Goal: Task Accomplishment & Management: Understand process/instructions

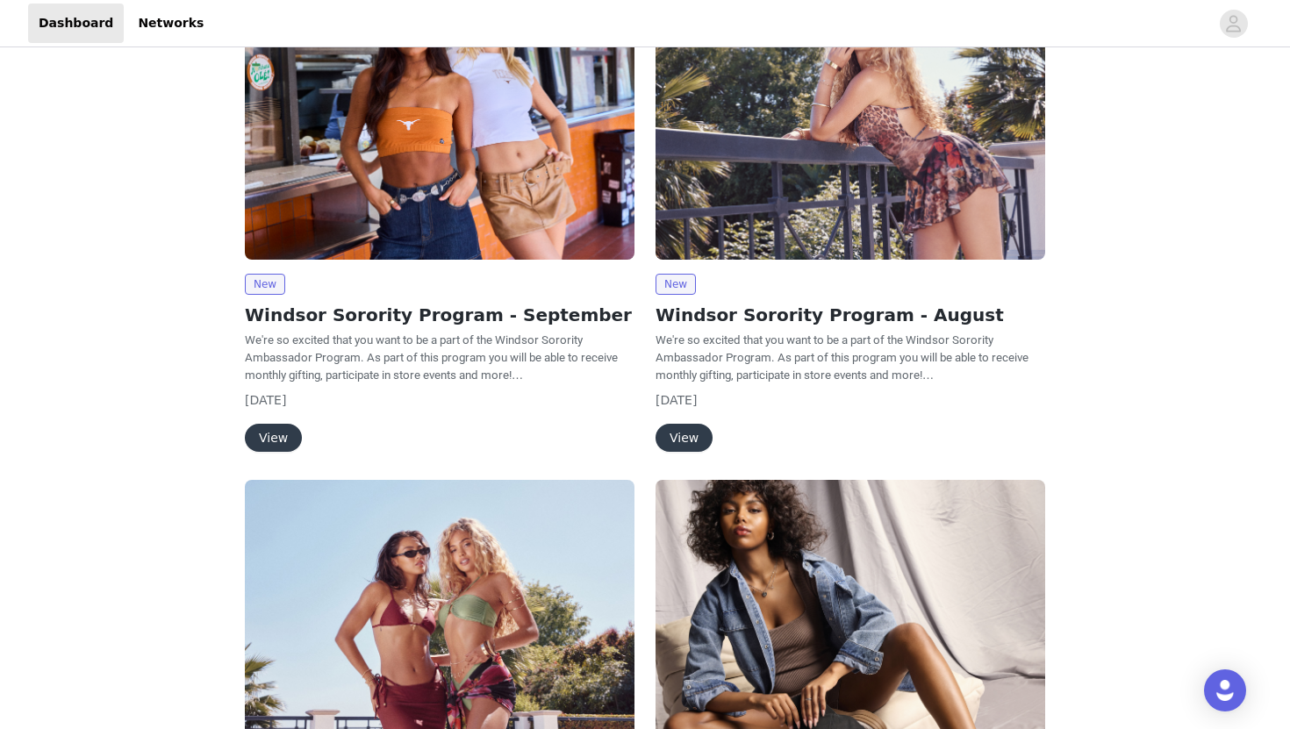
scroll to position [104, 0]
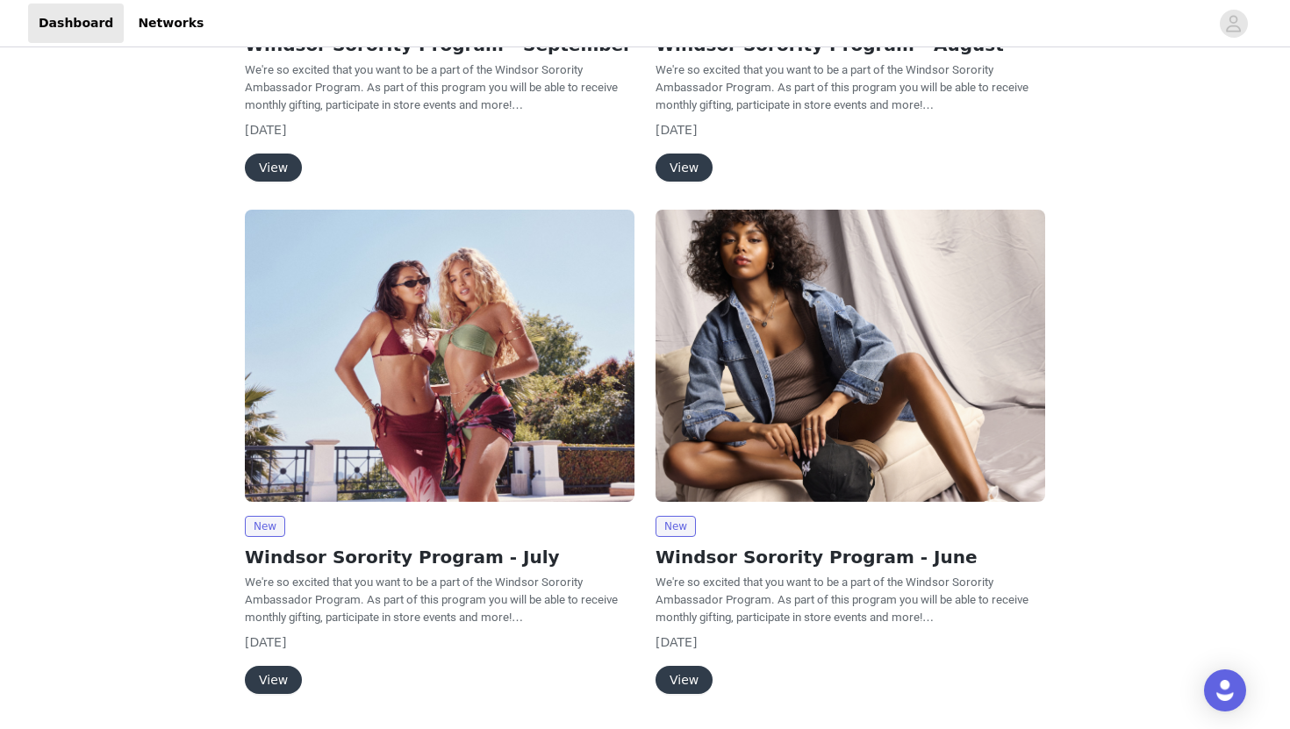
scroll to position [387, 0]
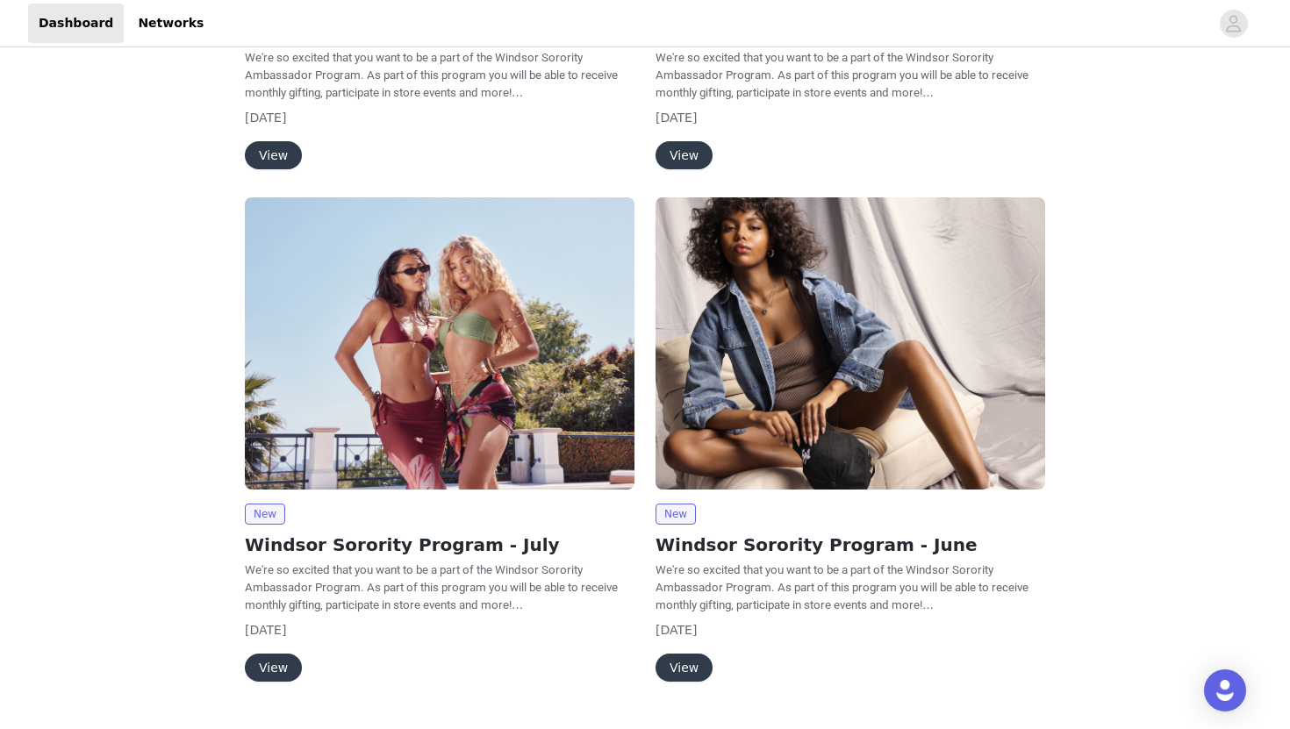
click at [681, 673] on button "View" at bounding box center [683, 668] width 57 height 28
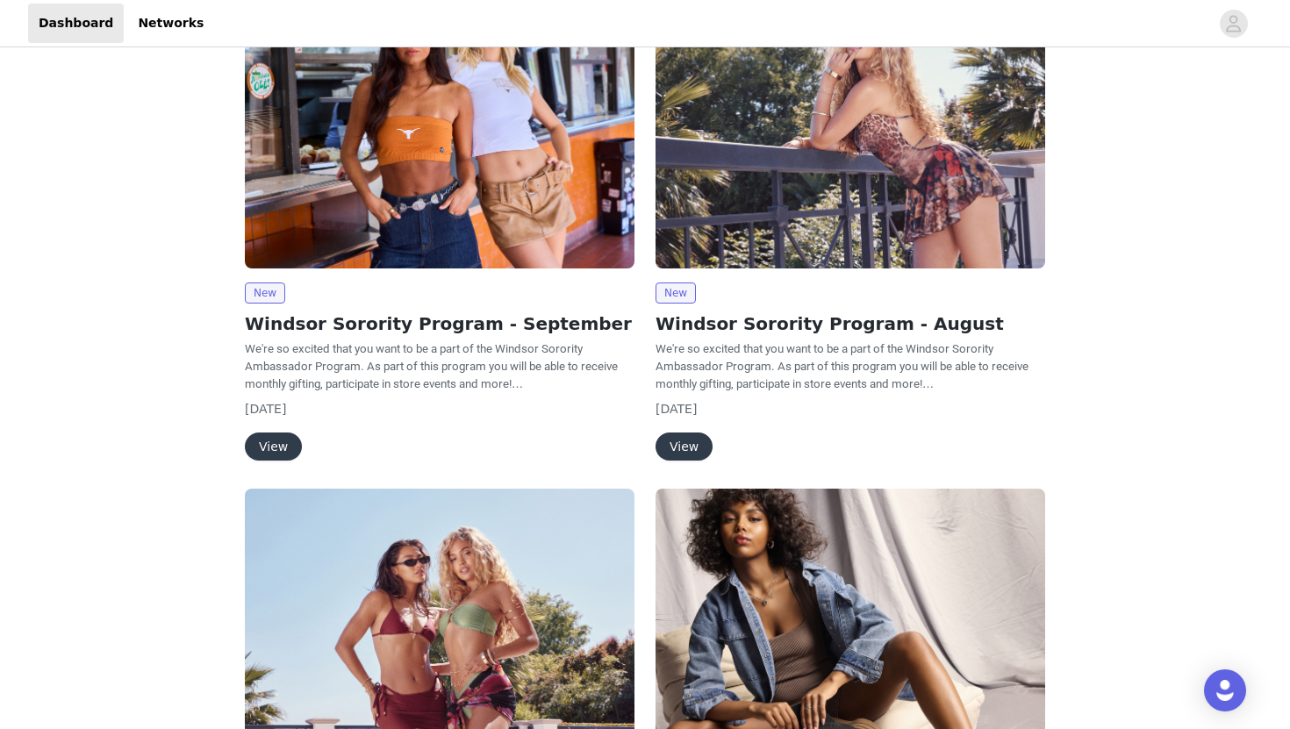
scroll to position [55, 0]
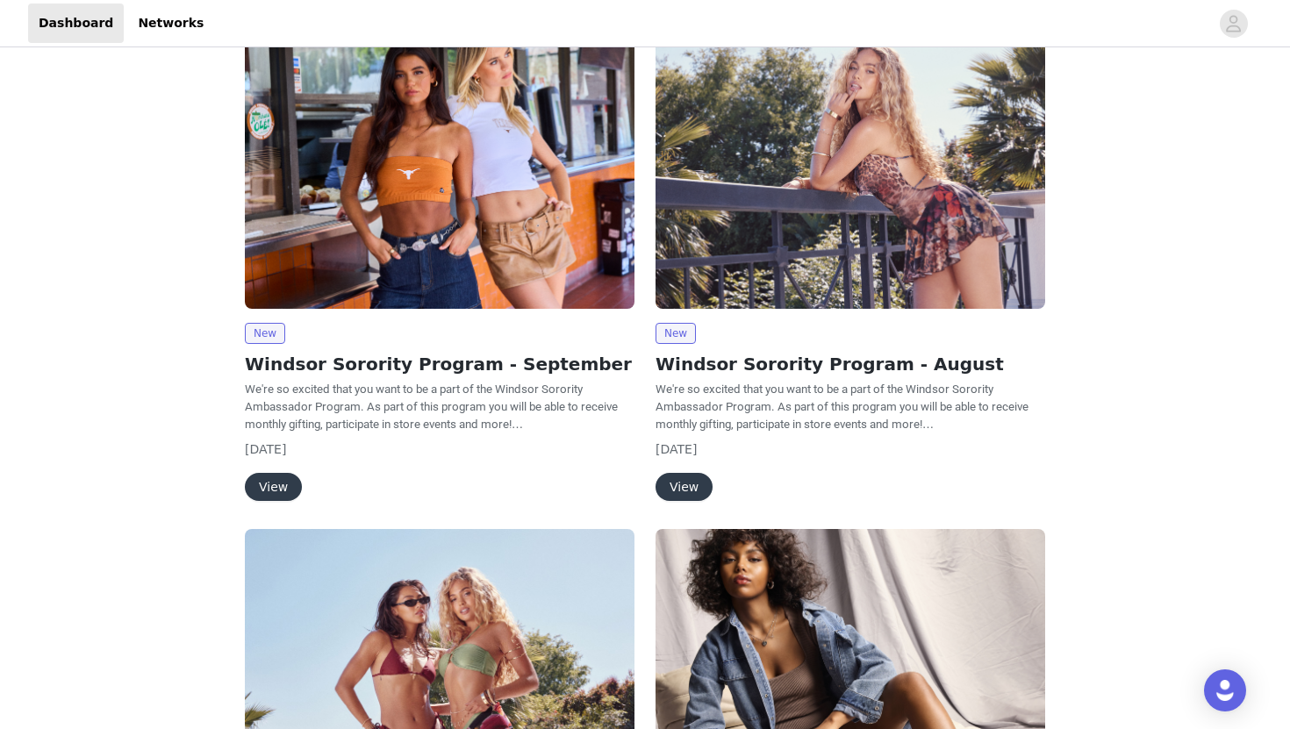
click at [683, 483] on button "View" at bounding box center [683, 487] width 57 height 28
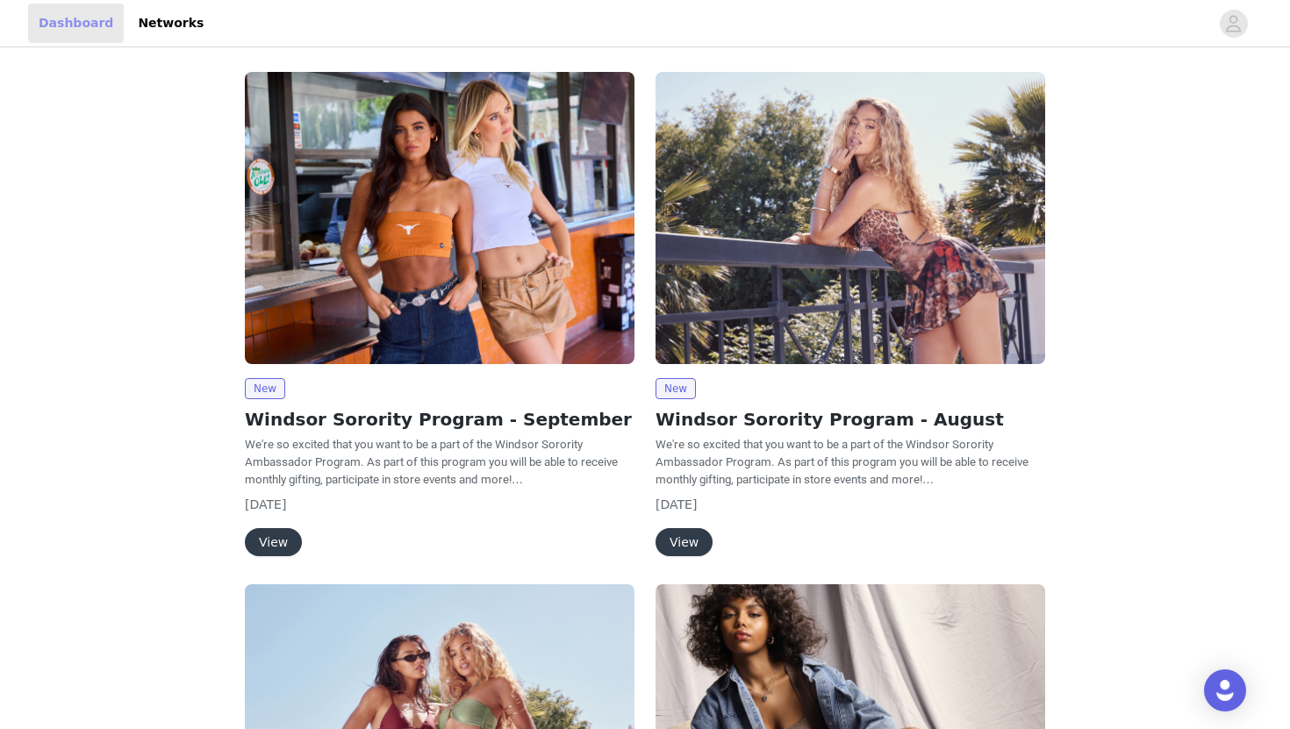
scroll to position [55, 0]
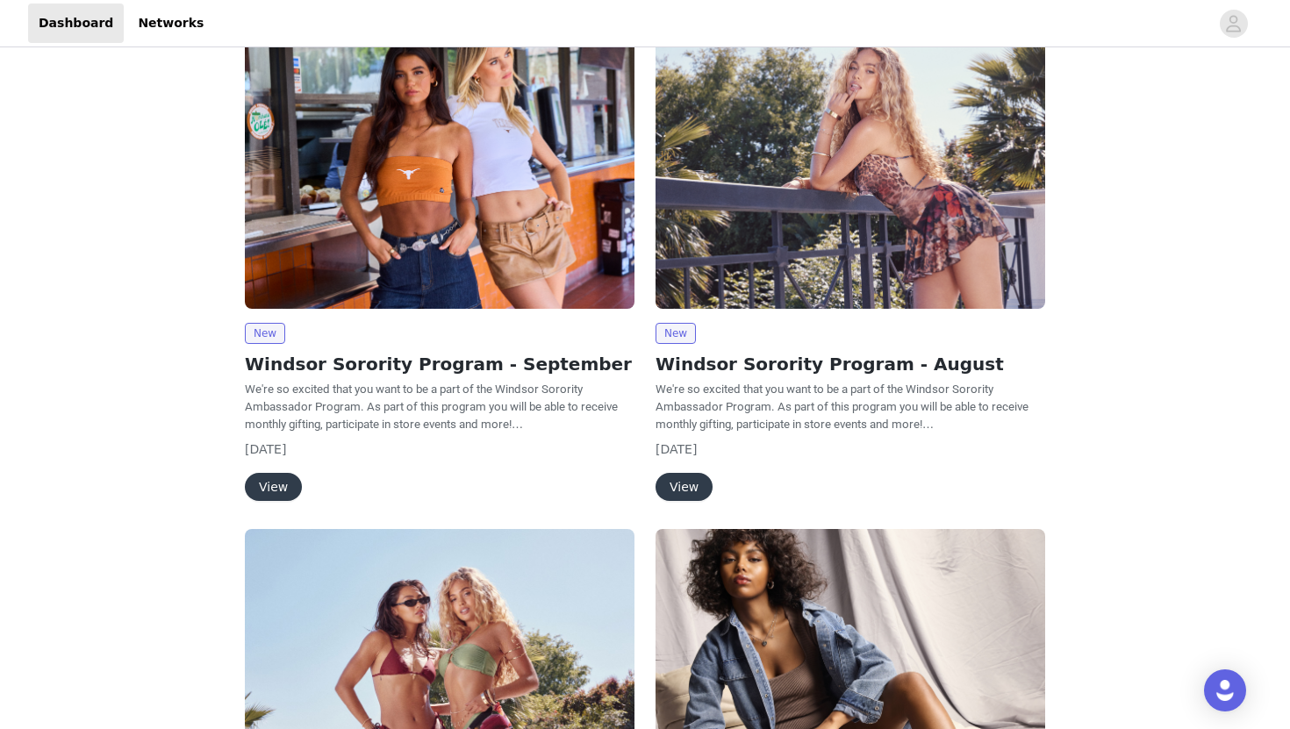
click at [286, 488] on button "View" at bounding box center [273, 487] width 57 height 28
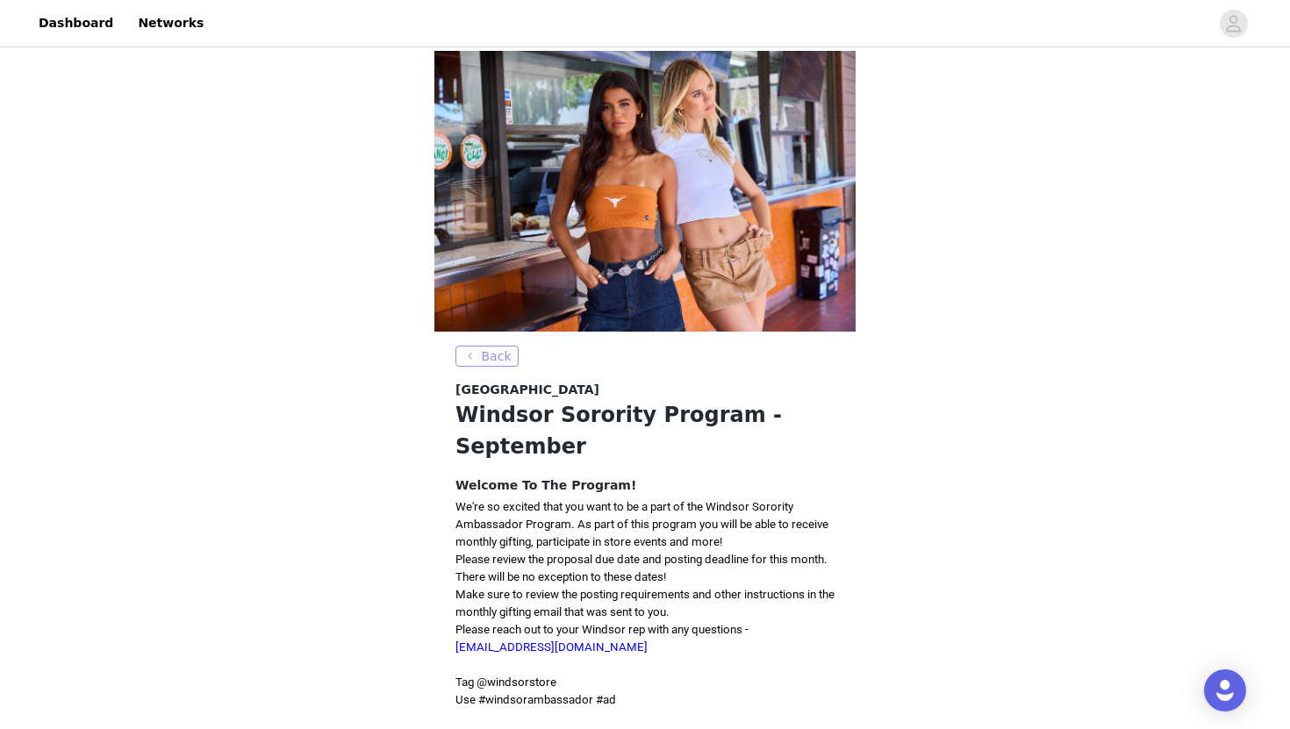
click at [484, 362] on button "Back" at bounding box center [486, 356] width 63 height 21
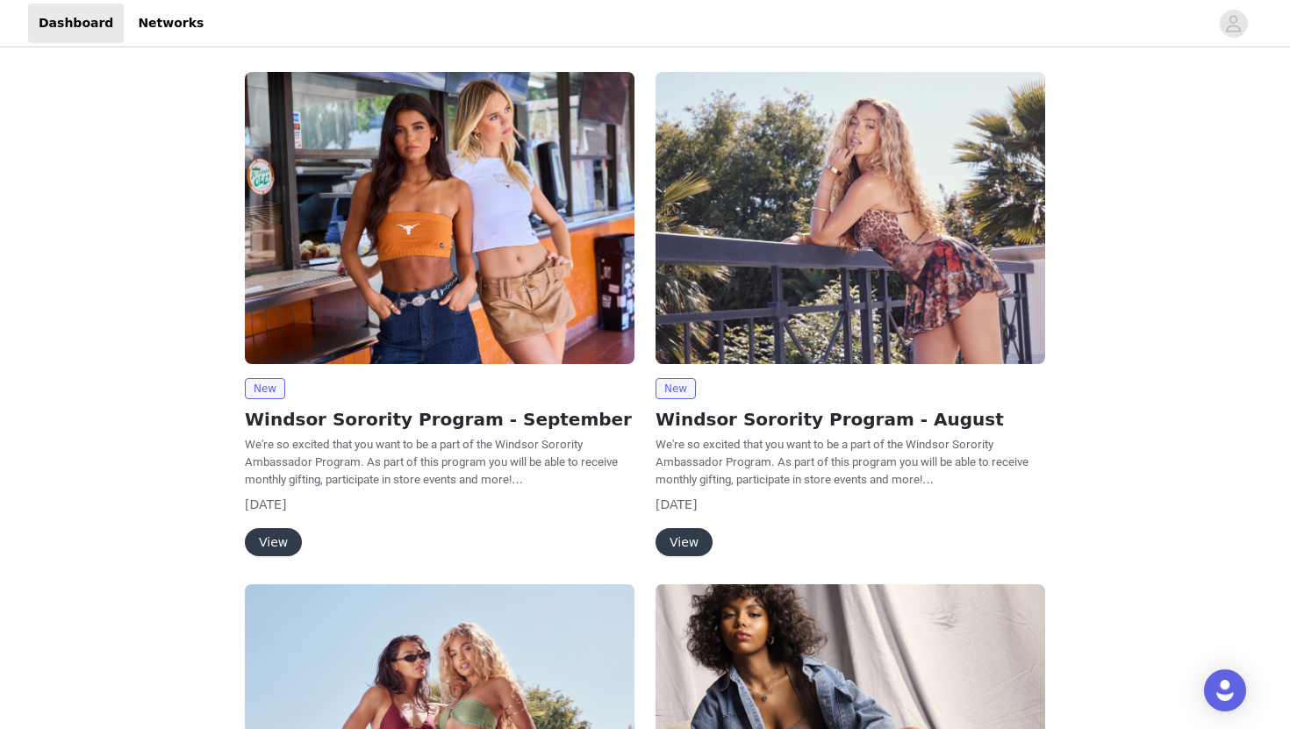
click at [680, 553] on button "View" at bounding box center [683, 542] width 57 height 28
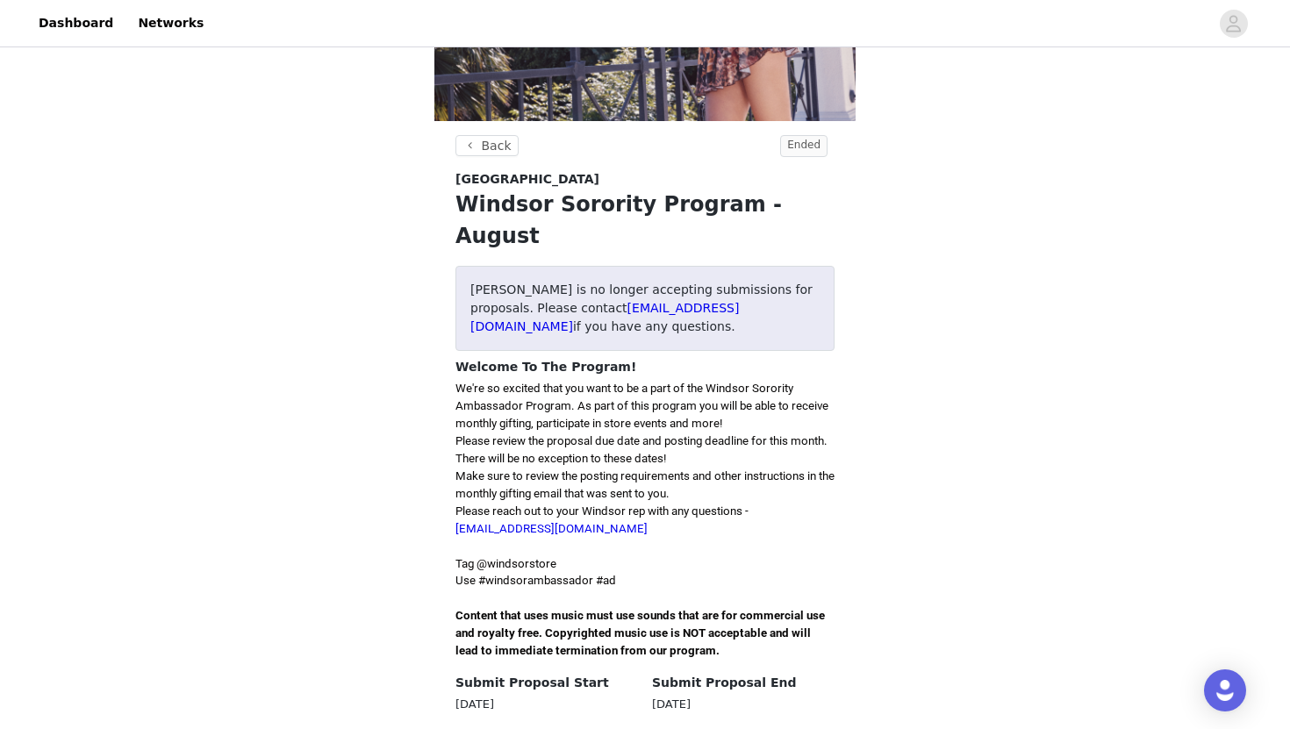
scroll to position [490, 0]
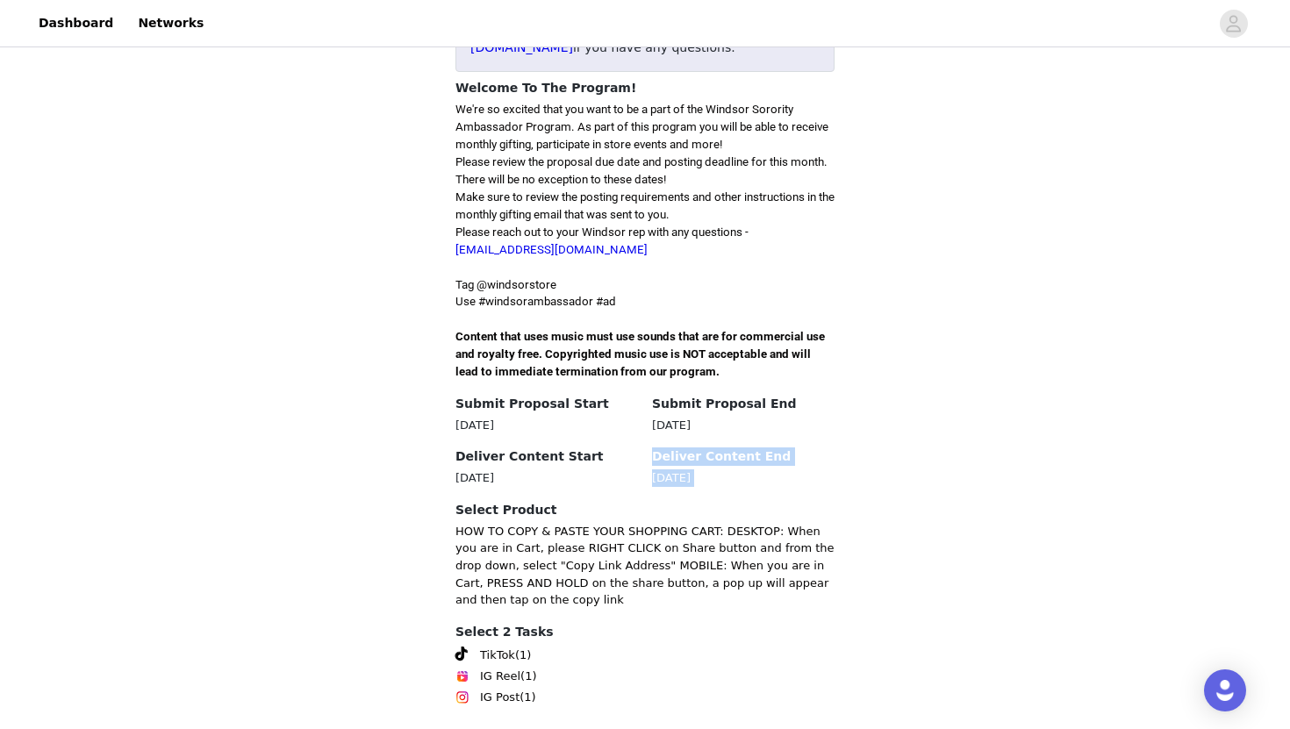
drag, startPoint x: 648, startPoint y: 442, endPoint x: 742, endPoint y: 482, distance: 102.7
click at [743, 482] on section "Back Ended Windsor Windsor Sorority Program - August Windsor is no longer accep…" at bounding box center [644, 299] width 421 height 886
click at [742, 482] on section "Back Ended Windsor Windsor Sorority Program - August Windsor is no longer accep…" at bounding box center [644, 299] width 421 height 886
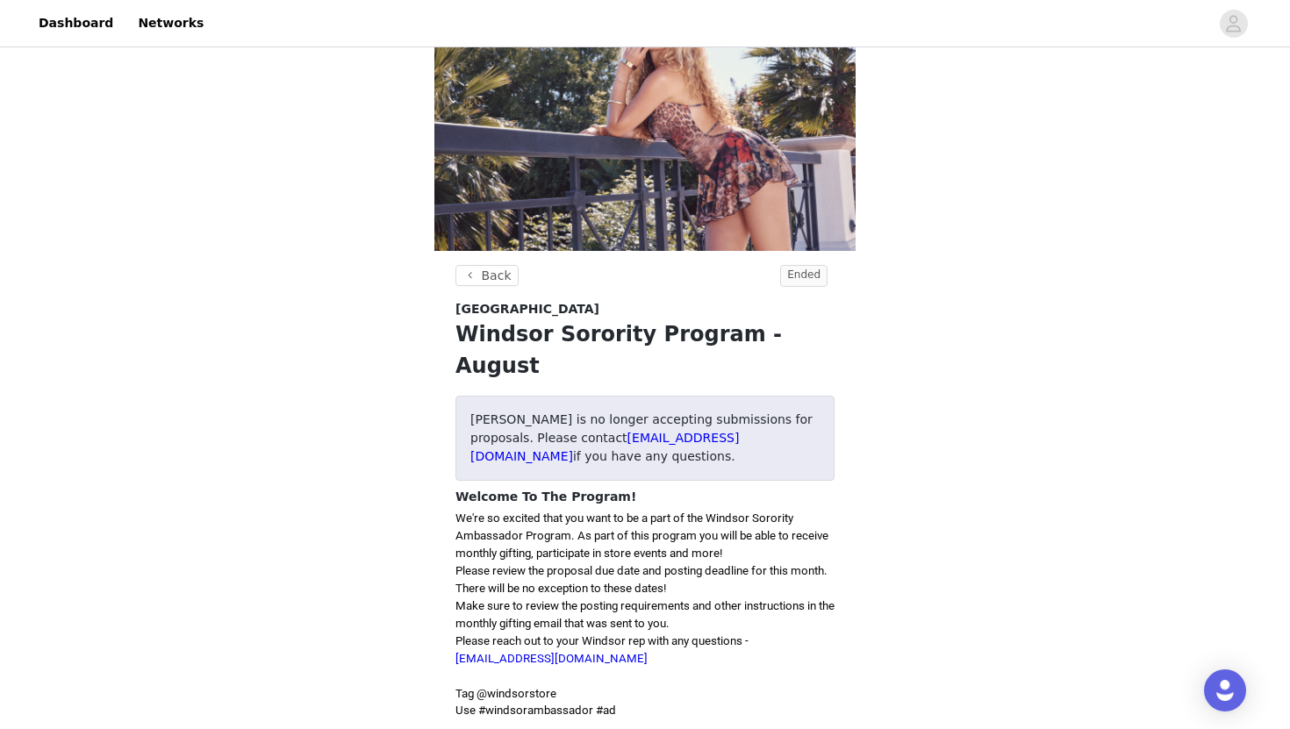
scroll to position [91, 0]
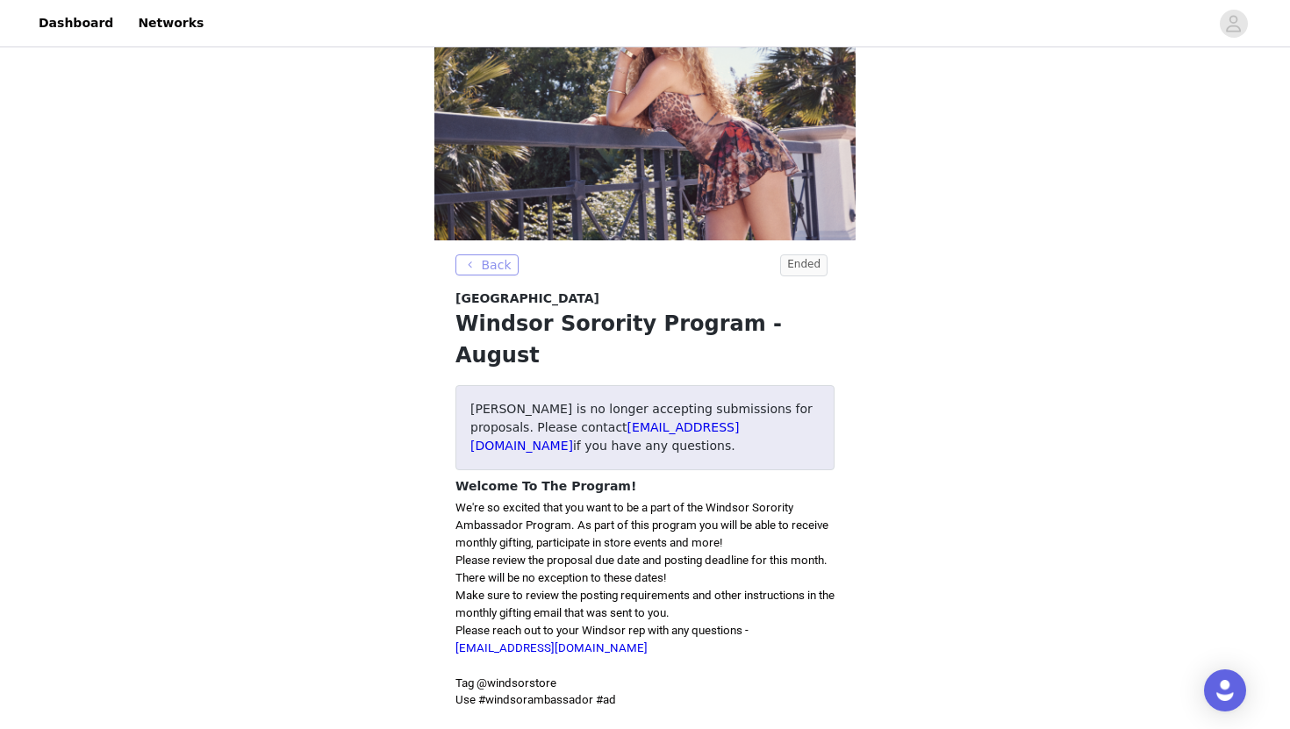
click at [476, 266] on button "Back" at bounding box center [486, 264] width 63 height 21
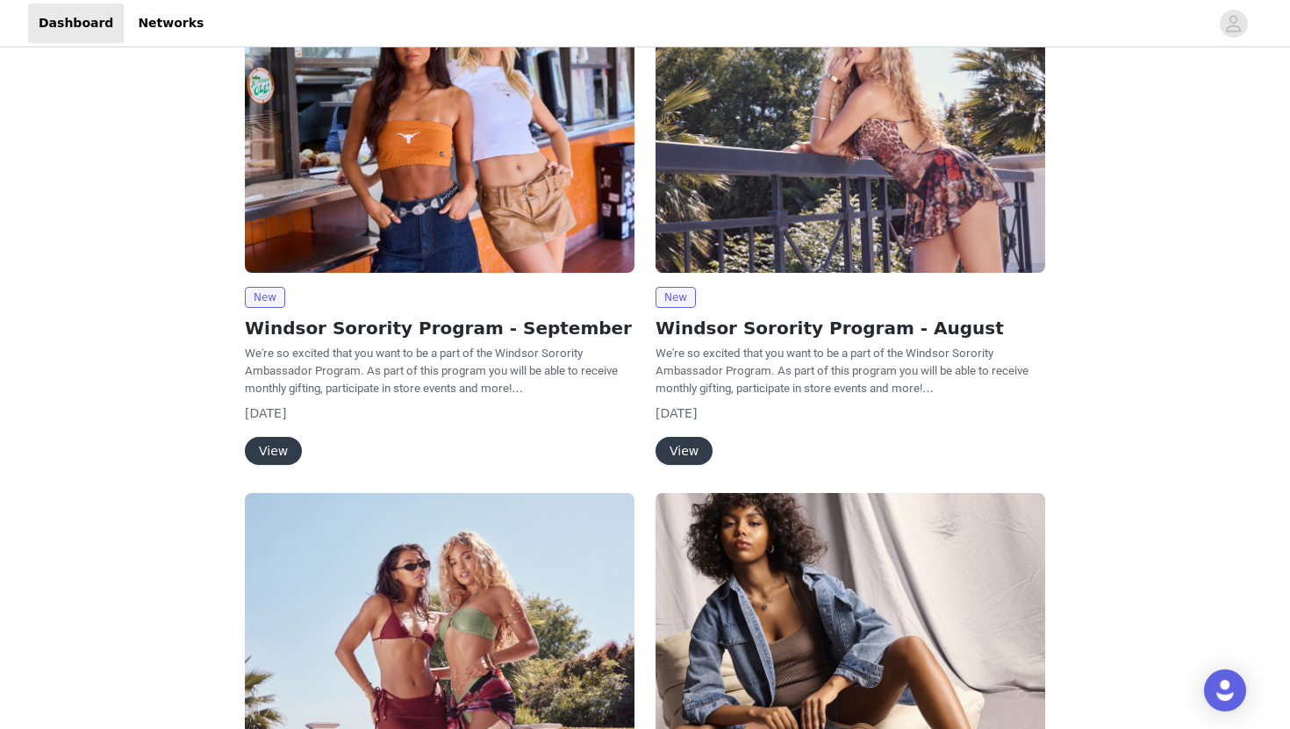
click at [275, 459] on button "View" at bounding box center [273, 451] width 57 height 28
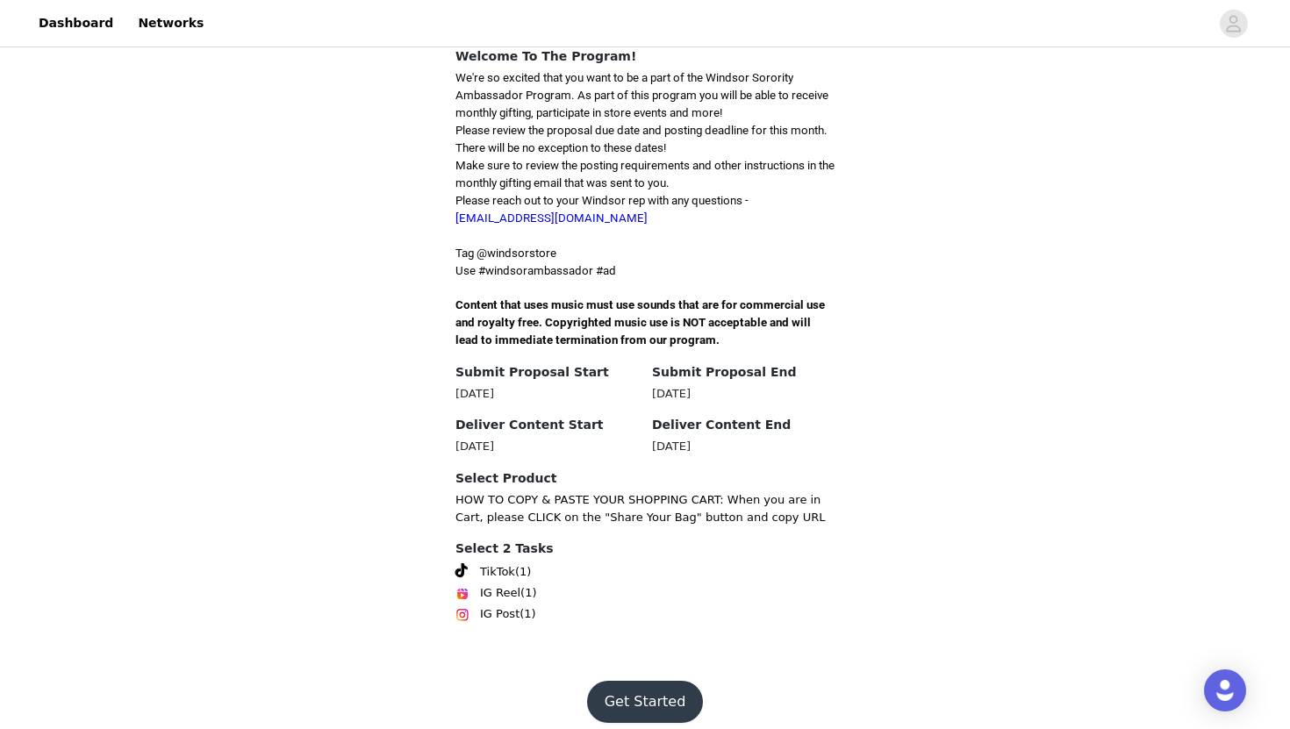
scroll to position [430, 0]
click at [648, 680] on button "Get Started" at bounding box center [645, 701] width 117 height 42
